Goal: Task Accomplishment & Management: Use online tool/utility

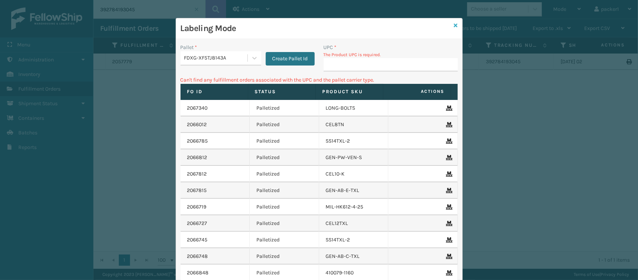
click at [454, 25] on icon at bounding box center [456, 25] width 4 height 5
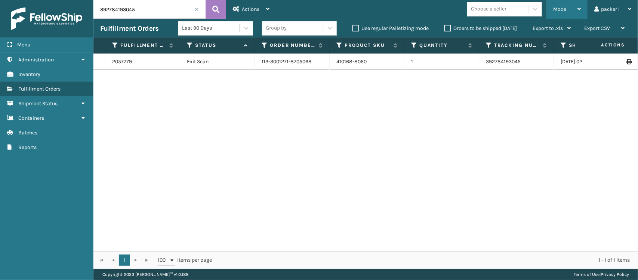
click at [560, 3] on div "Mode" at bounding box center [567, 9] width 28 height 19
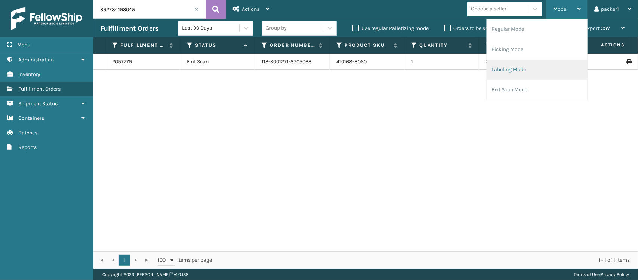
click at [515, 70] on li "Labeling Mode" at bounding box center [537, 69] width 100 height 20
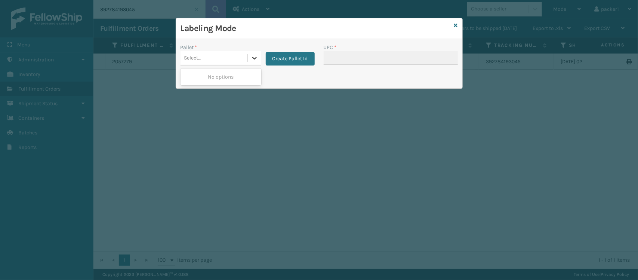
click at [256, 59] on icon at bounding box center [254, 57] width 7 height 7
click at [279, 57] on button "Create Pallet Id" at bounding box center [290, 58] width 49 height 13
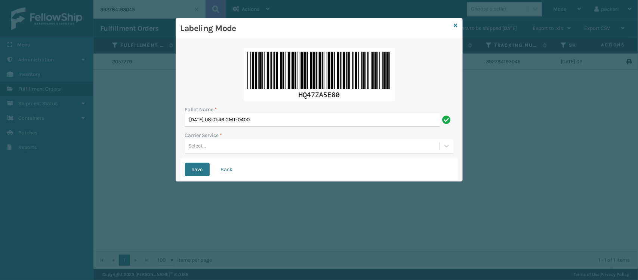
click at [279, 57] on img at bounding box center [319, 74] width 151 height 53
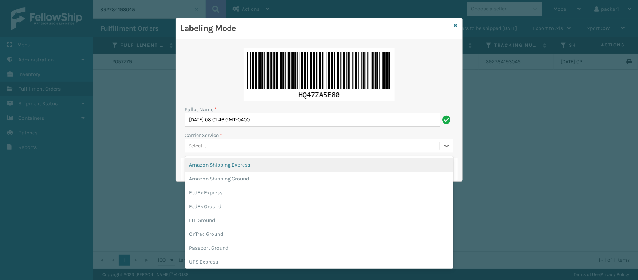
click at [223, 148] on div "Select..." at bounding box center [312, 146] width 255 height 12
drag, startPoint x: 223, startPoint y: 148, endPoint x: 229, endPoint y: 148, distance: 6.0
click at [223, 148] on div "Select..." at bounding box center [312, 146] width 255 height 12
click at [230, 148] on div "Select..." at bounding box center [312, 146] width 255 height 12
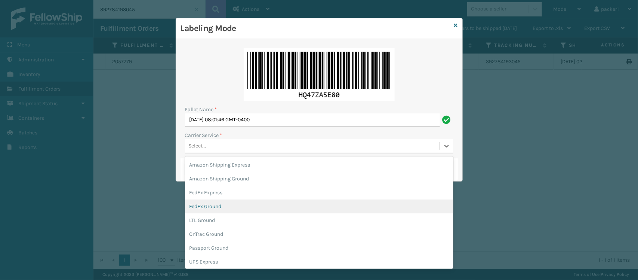
click at [219, 202] on div "FedEx Ground" at bounding box center [319, 206] width 268 height 14
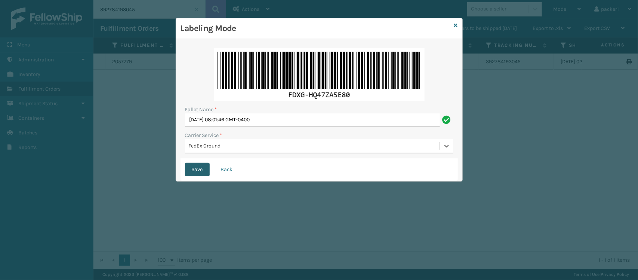
click at [199, 169] on button "Save" at bounding box center [197, 169] width 25 height 13
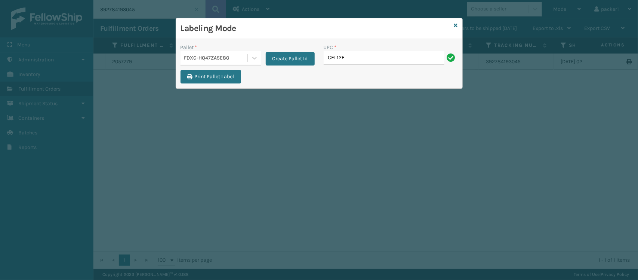
type input "CEL12F"
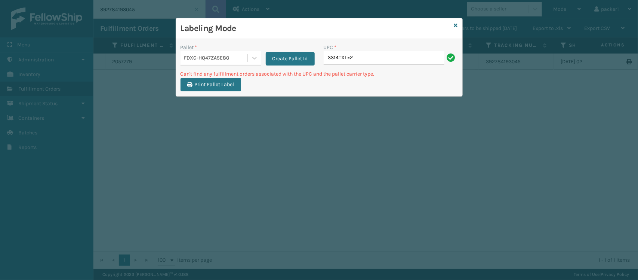
type input "SS14TXL=2"
type input "SS14TXL-2"
type input "8"
type input "SS14TXL-2"
type input "C"
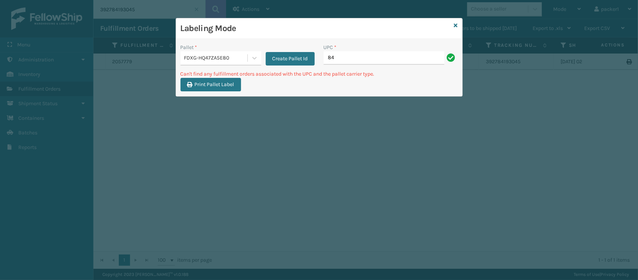
type input "8"
